Goal: Task Accomplishment & Management: Complete application form

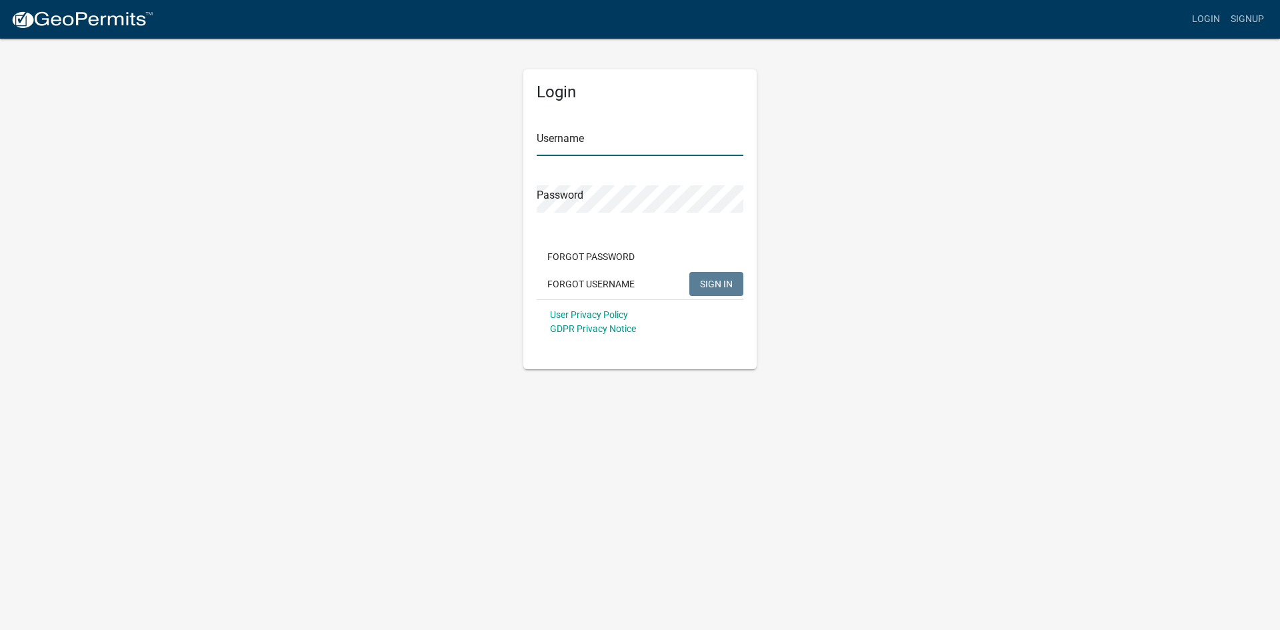
type input "Stess76"
click at [701, 283] on span "SIGN IN" at bounding box center [716, 283] width 33 height 11
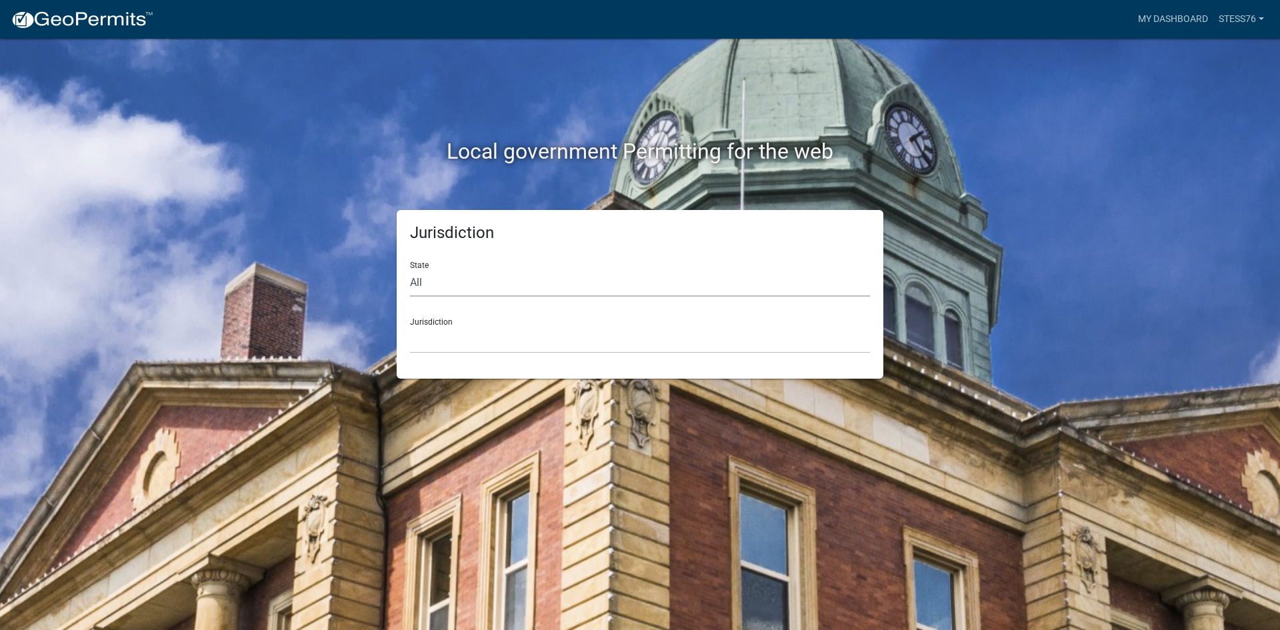
click at [423, 285] on select "All [US_STATE] [US_STATE] [US_STATE] [US_STATE] [US_STATE] [US_STATE] [US_STATE…" at bounding box center [640, 282] width 460 height 27
select select "[US_STATE]"
click at [410, 269] on select "All [US_STATE] [US_STATE] [US_STATE] [US_STATE] [US_STATE] [US_STATE] [US_STATE…" at bounding box center [640, 282] width 460 height 27
click at [445, 340] on select "[GEOGRAPHIC_DATA], [US_STATE][PERSON_NAME][GEOGRAPHIC_DATA], [US_STATE][PERSON_…" at bounding box center [640, 339] width 460 height 27
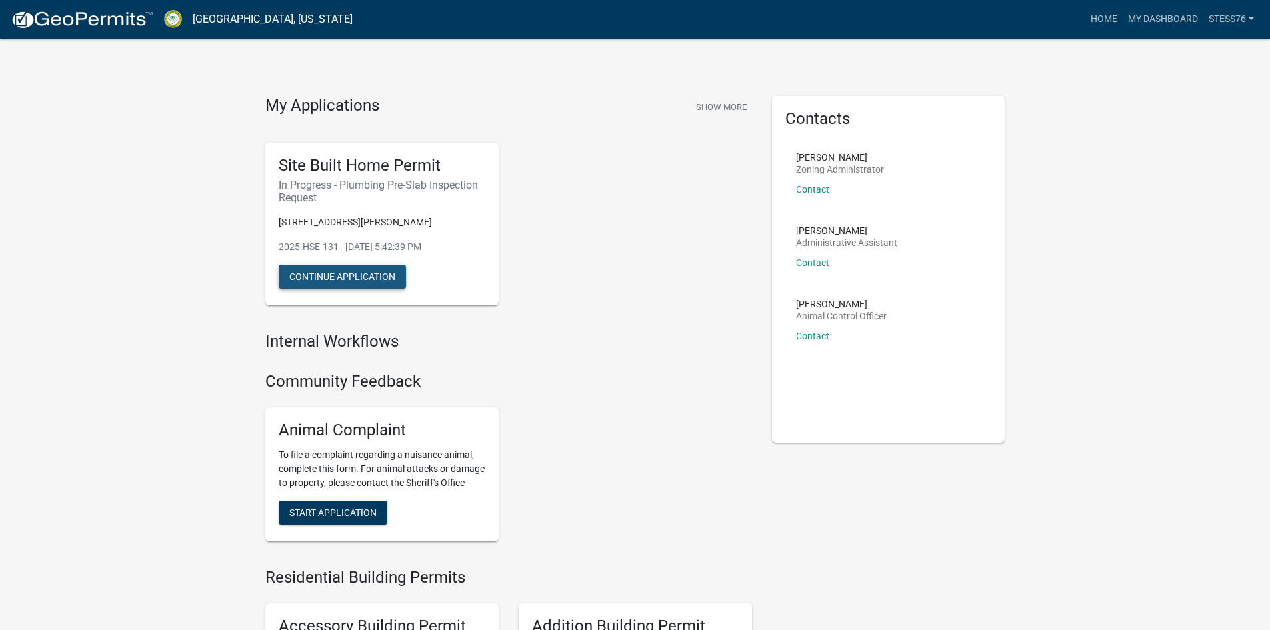
click at [381, 275] on button "Continue Application" at bounding box center [342, 277] width 127 height 24
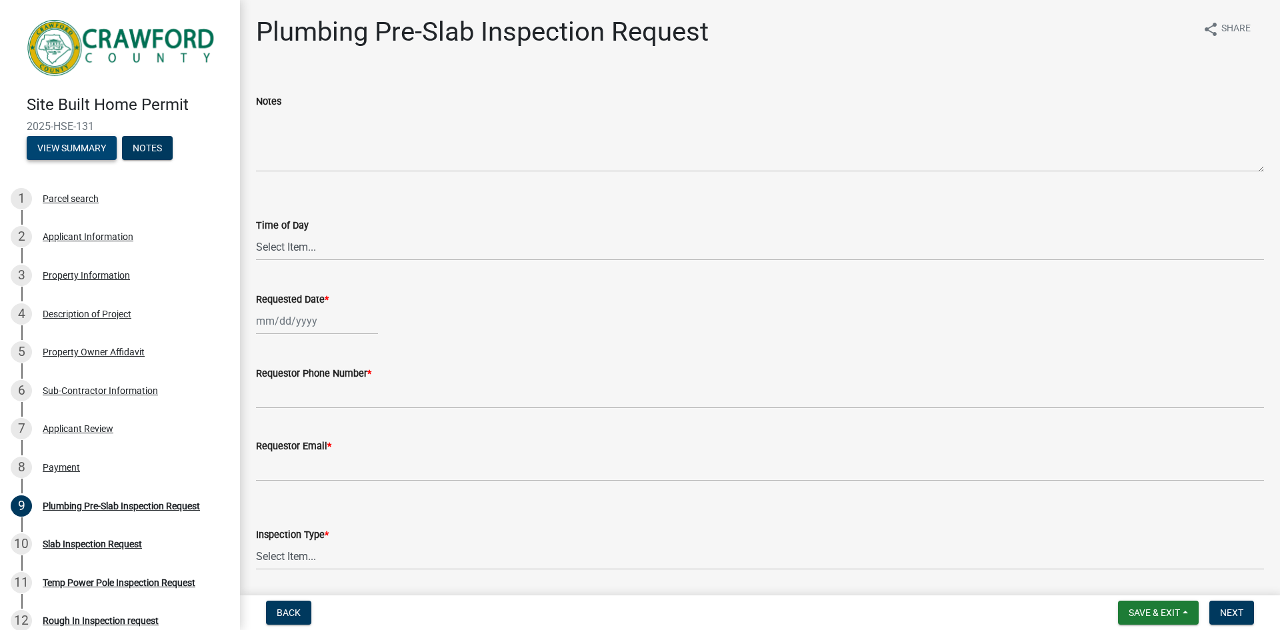
click at [53, 149] on button "View Summary" at bounding box center [72, 148] width 90 height 24
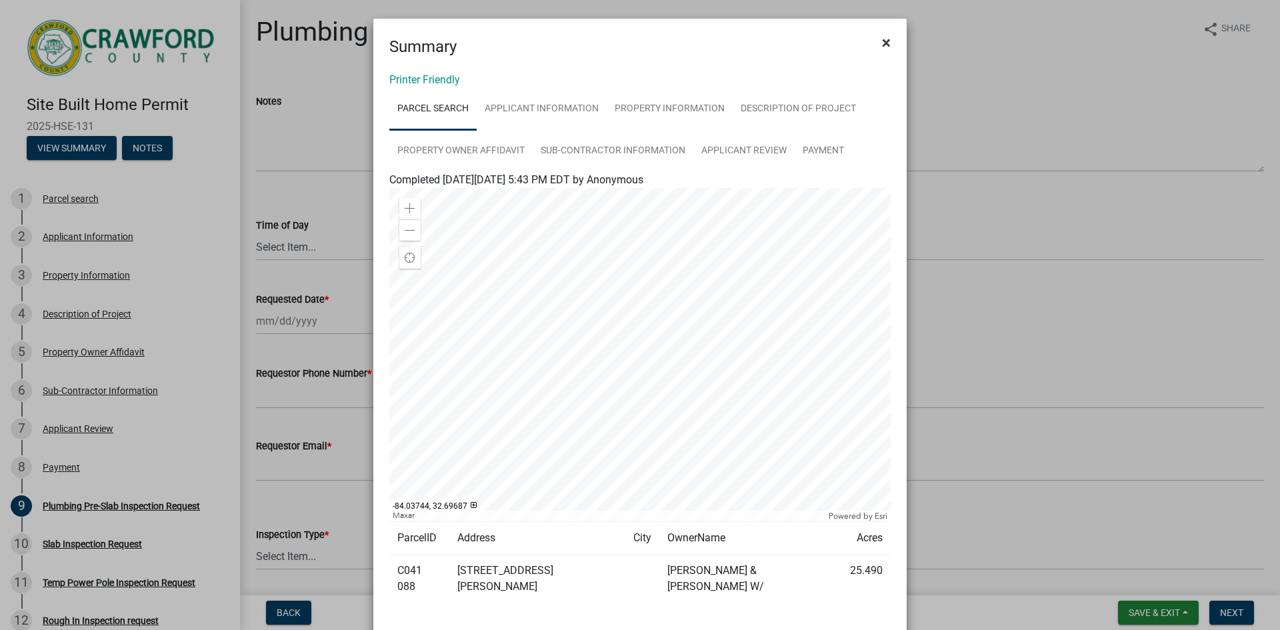
click at [885, 41] on span "×" at bounding box center [886, 42] width 9 height 19
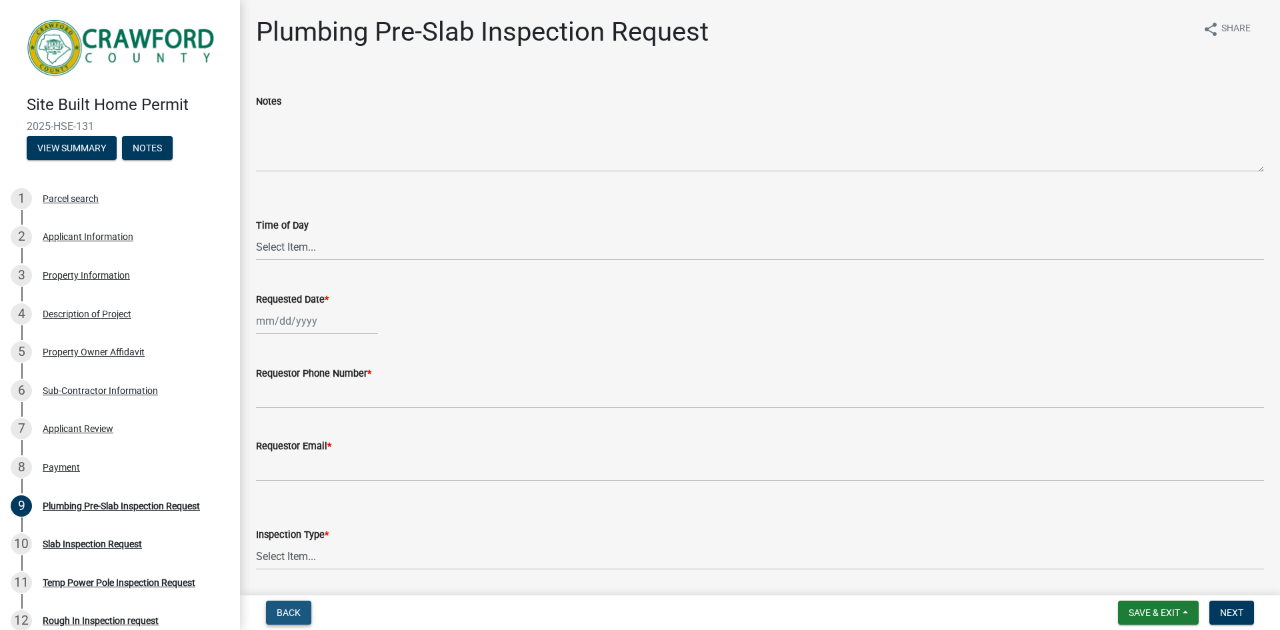
click at [288, 611] on span "Back" at bounding box center [289, 612] width 24 height 11
